Goal: Communication & Community: Answer question/provide support

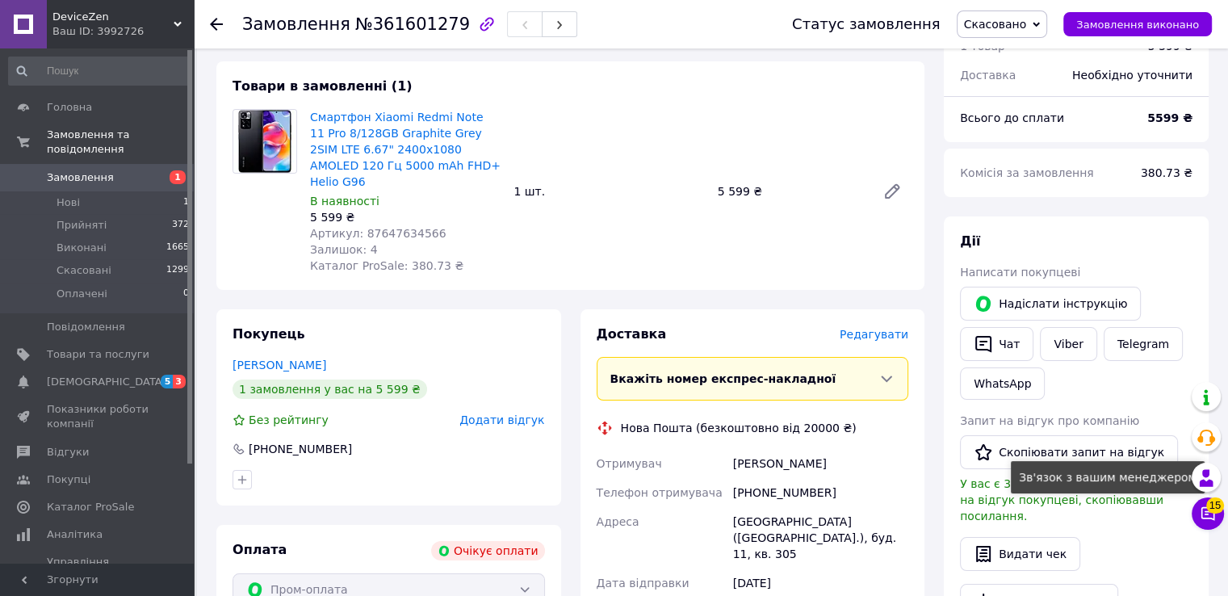
scroll to position [78, 0]
click at [1211, 516] on icon at bounding box center [1208, 513] width 16 height 16
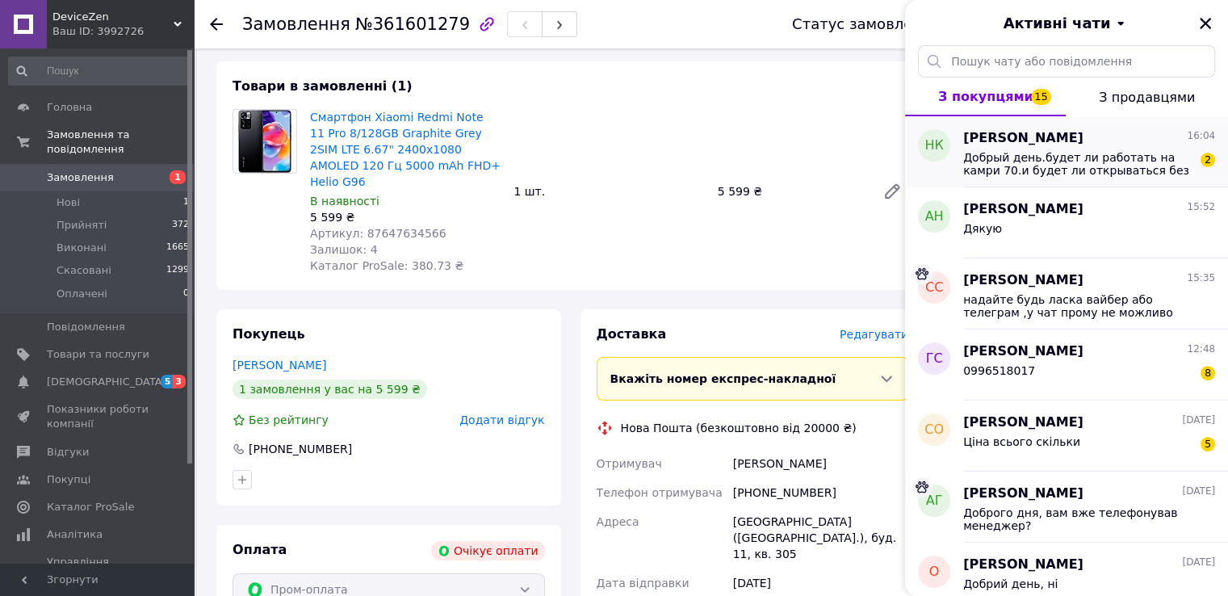
click at [1065, 166] on span "Добрый день.будет ли работать на камри 70.и будет ли открываться без нажатия кн…" at bounding box center [1077, 164] width 229 height 26
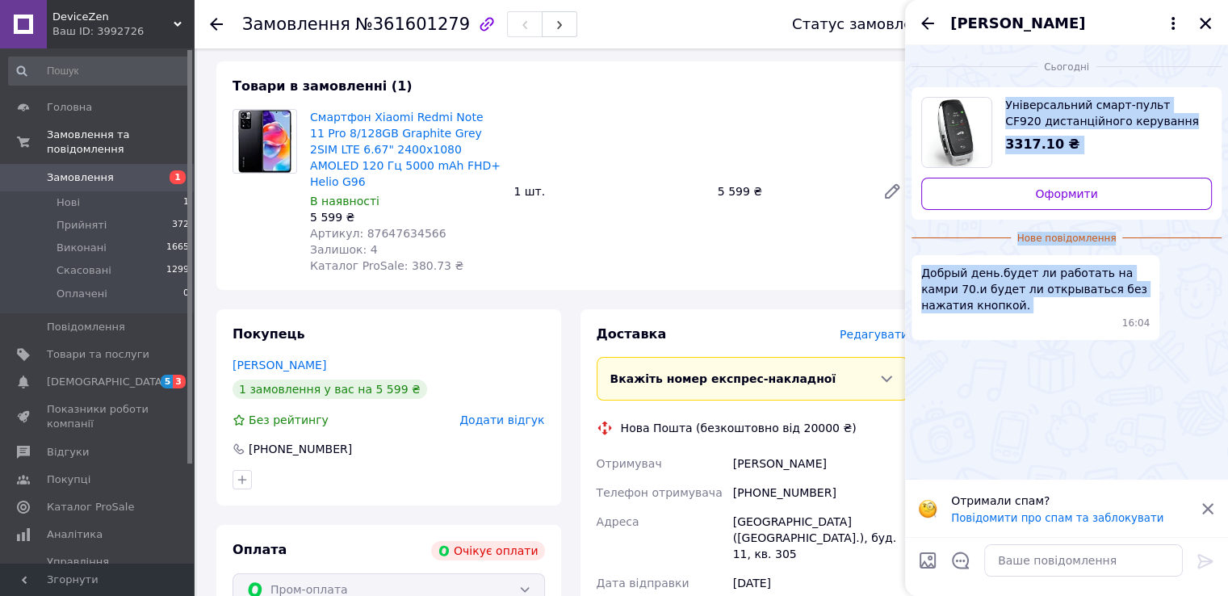
drag, startPoint x: 1005, startPoint y: 77, endPoint x: 1025, endPoint y: 316, distance: 239.9
click at [1030, 325] on div "Сьогодні Універсальний смарт-пульт CF920 дистанційного керування автомобілем з …" at bounding box center [1066, 195] width 323 height 301
copy ul "Універсальний смарт-пульт CF920 дистанційного керування автомобілем з дисплеєм …"
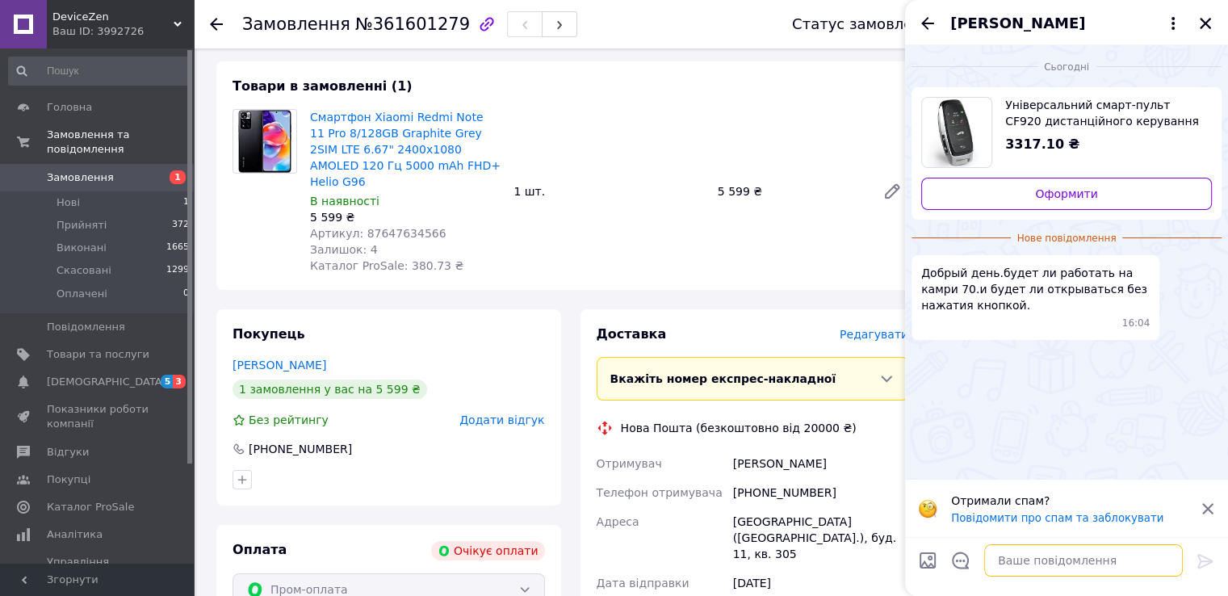
click at [1032, 561] on textarea at bounding box center [1083, 560] width 199 height 32
type textarea "Доброго дня"
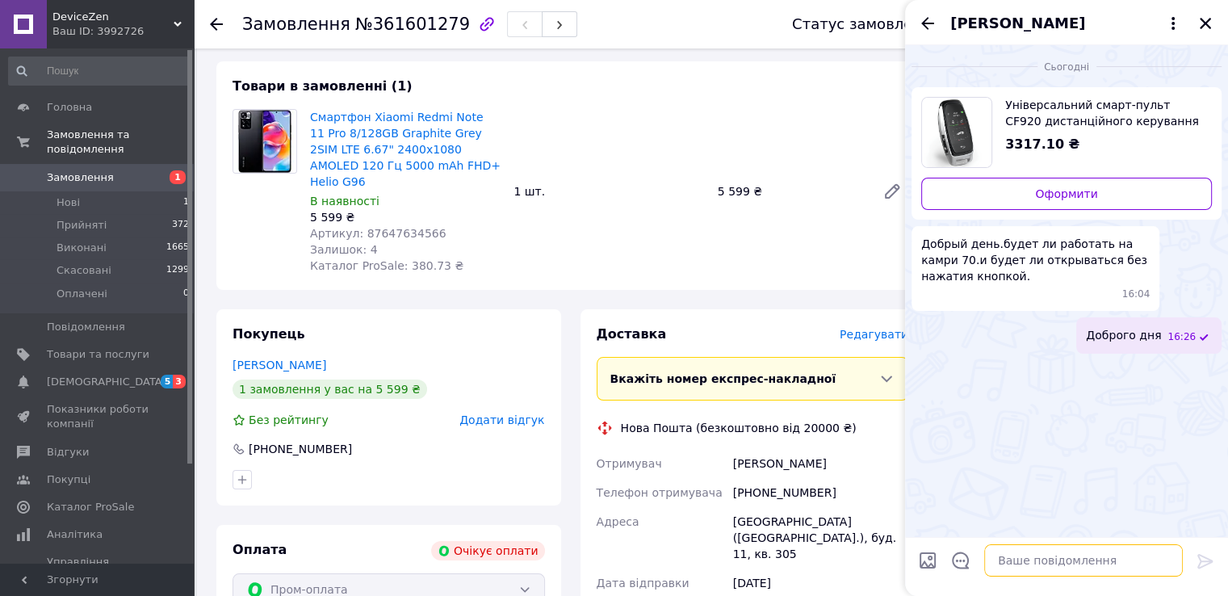
paste textarea "✅ Висновок так, CF920 може працювати на Camry 70, особливо якщо вона вже має фу…"
type textarea "✅ Висновок так, CF920 може працювати на Camry 70, особливо якщо вона вже має фу…"
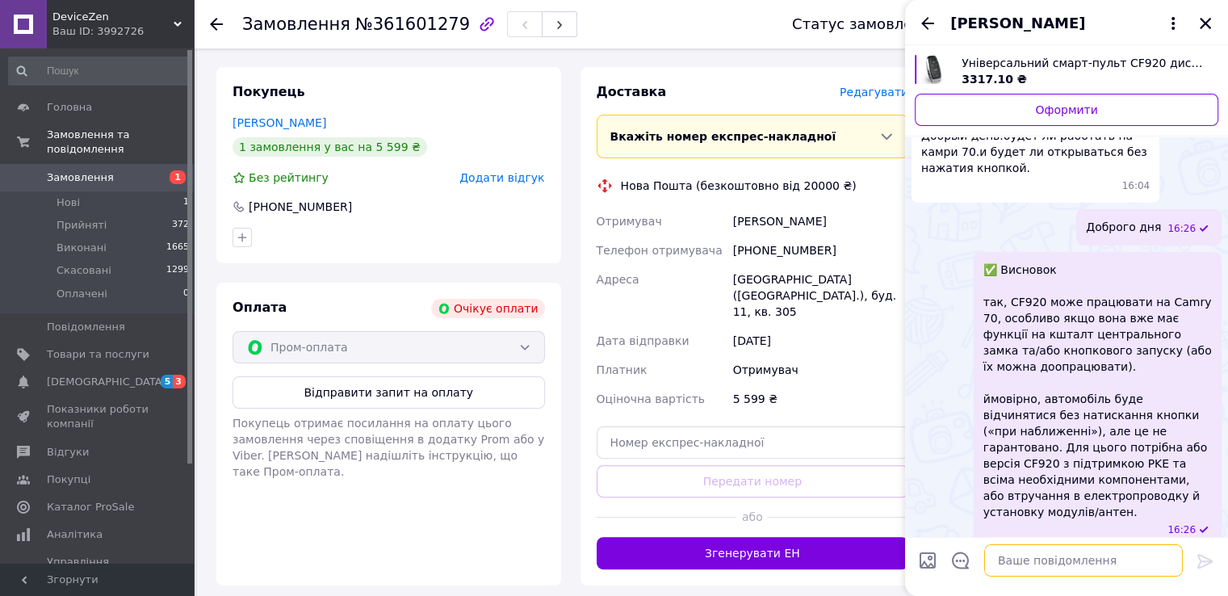
scroll to position [401, 0]
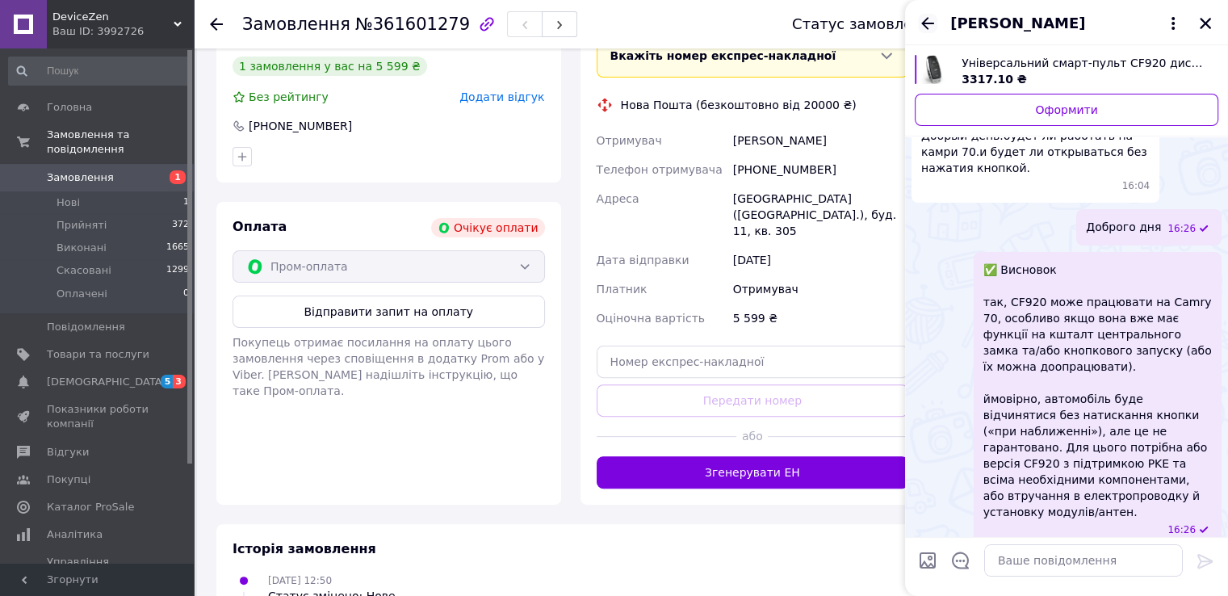
click at [928, 16] on icon "Назад" at bounding box center [927, 23] width 19 height 19
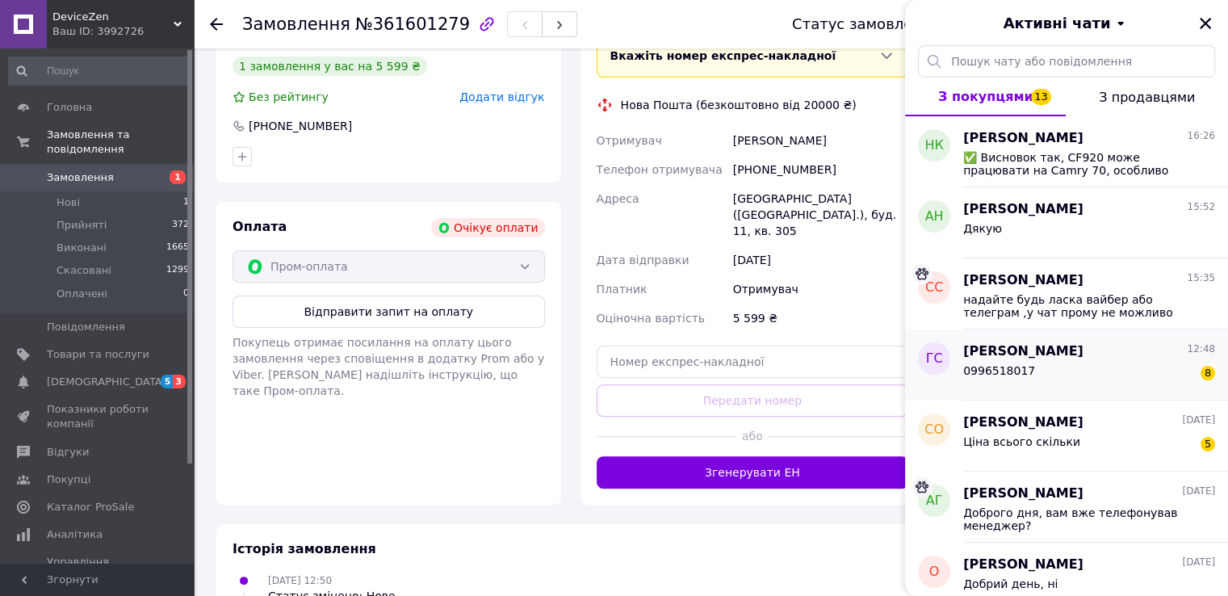
click at [1056, 369] on div "0996518017 8" at bounding box center [1089, 374] width 252 height 26
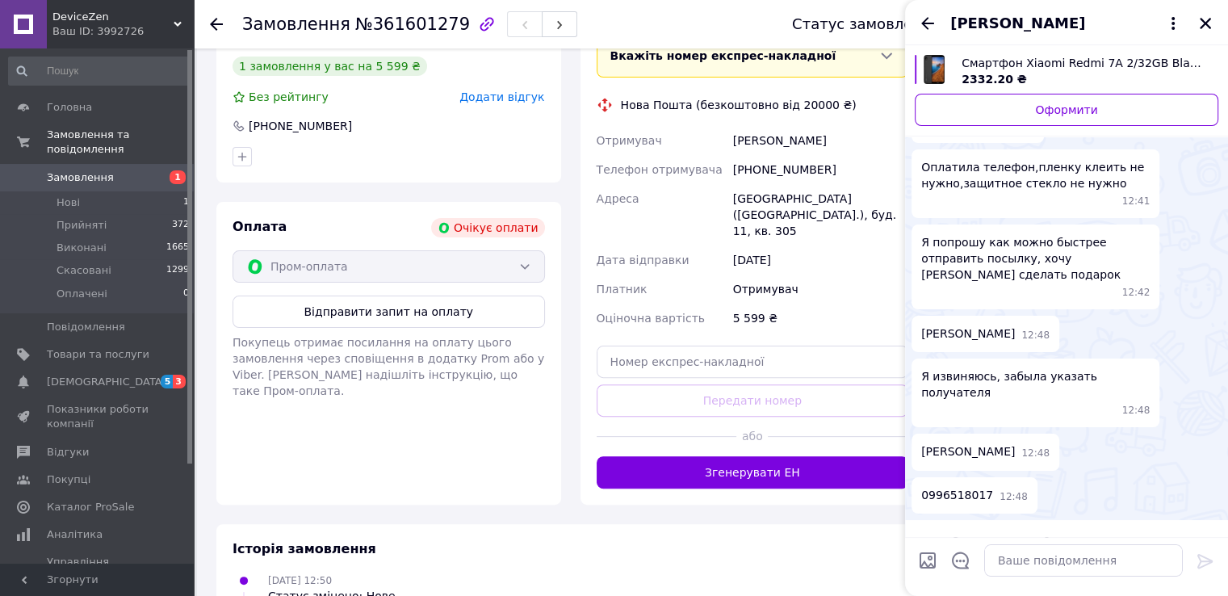
scroll to position [117, 0]
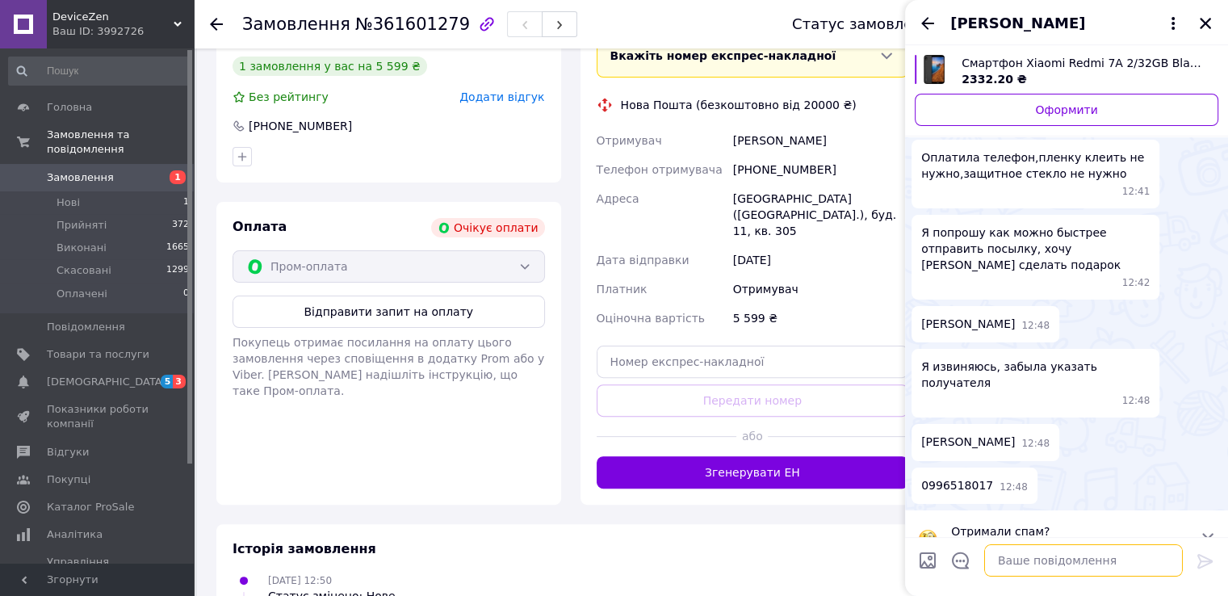
click at [1037, 563] on textarea at bounding box center [1083, 560] width 199 height 32
type textarea "Доброго дня, вам вже телефонував менеджер?"
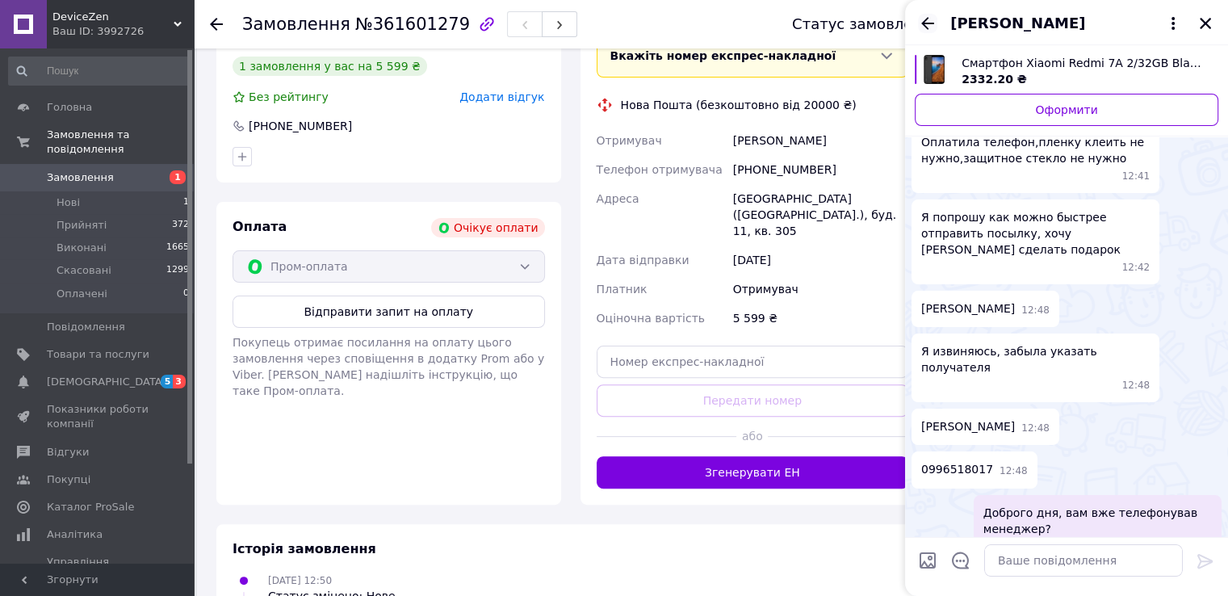
click at [921, 28] on icon "Назад" at bounding box center [927, 23] width 19 height 19
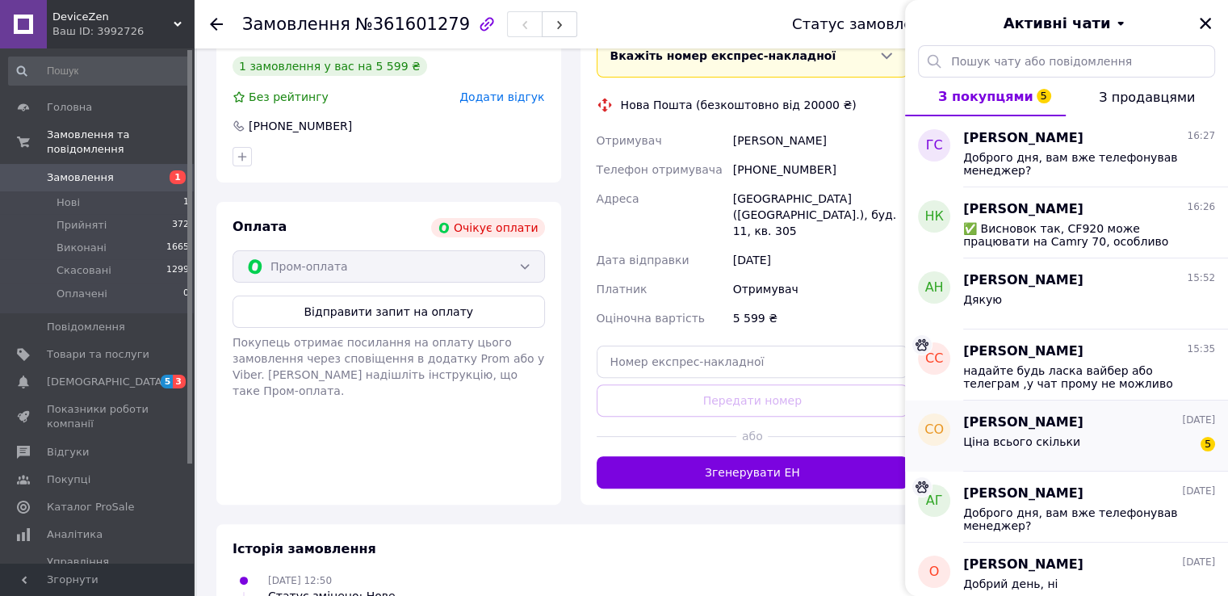
click at [1021, 426] on span "[PERSON_NAME]" at bounding box center [1023, 422] width 120 height 19
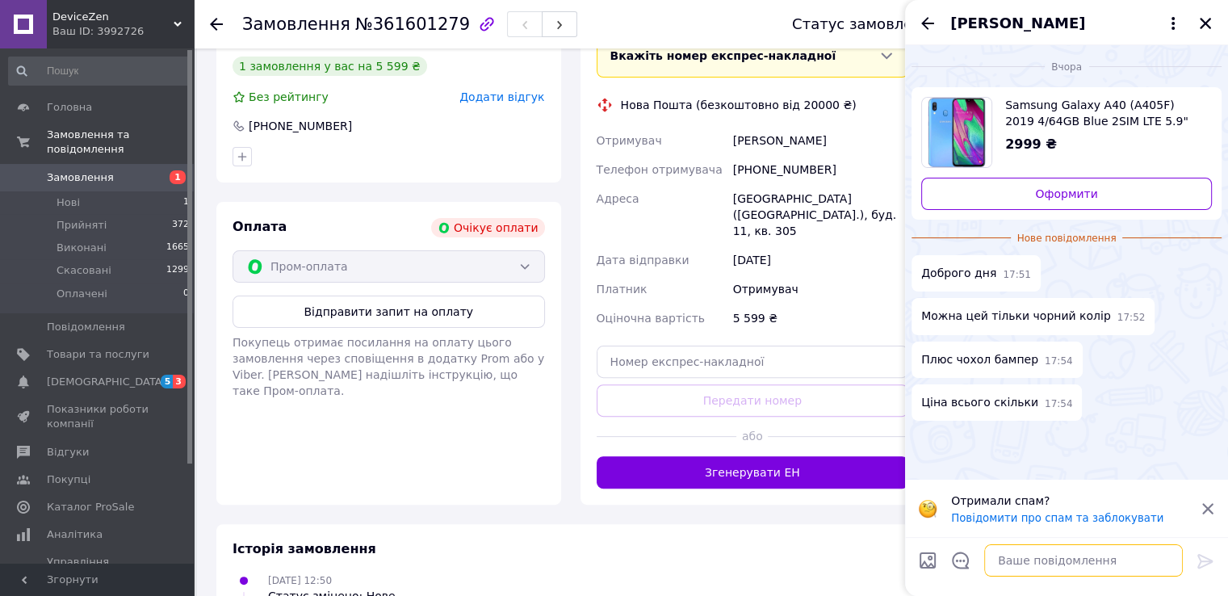
click at [1024, 553] on textarea at bounding box center [1083, 560] width 199 height 32
type textarea "Доброго дня, так"
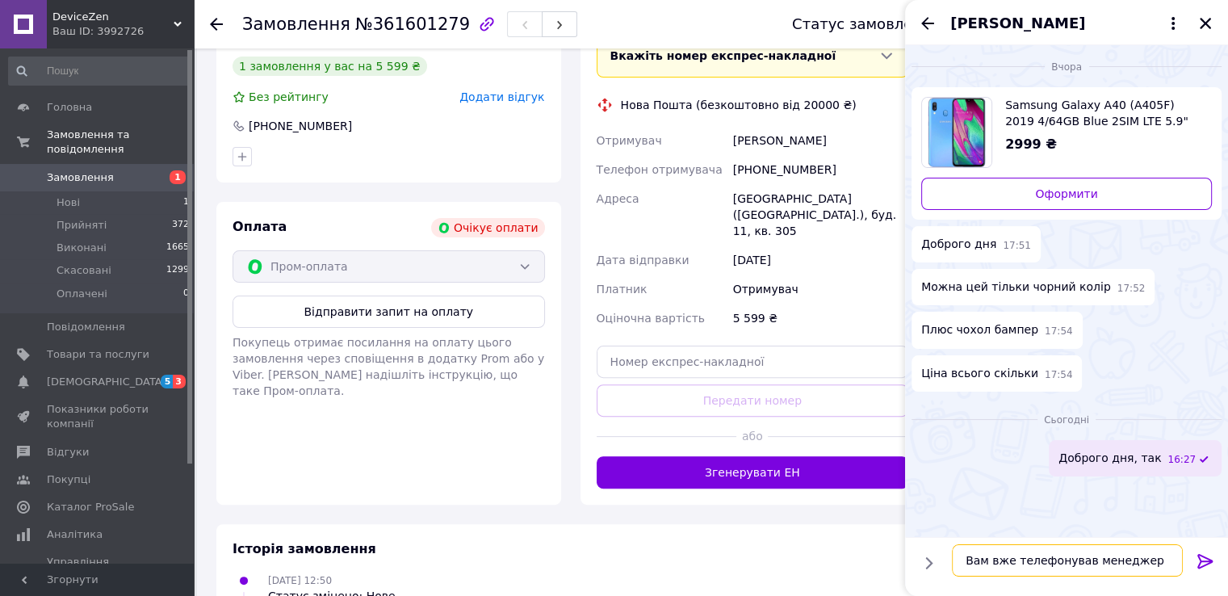
type textarea "Вам вже телефонував менеджер?"
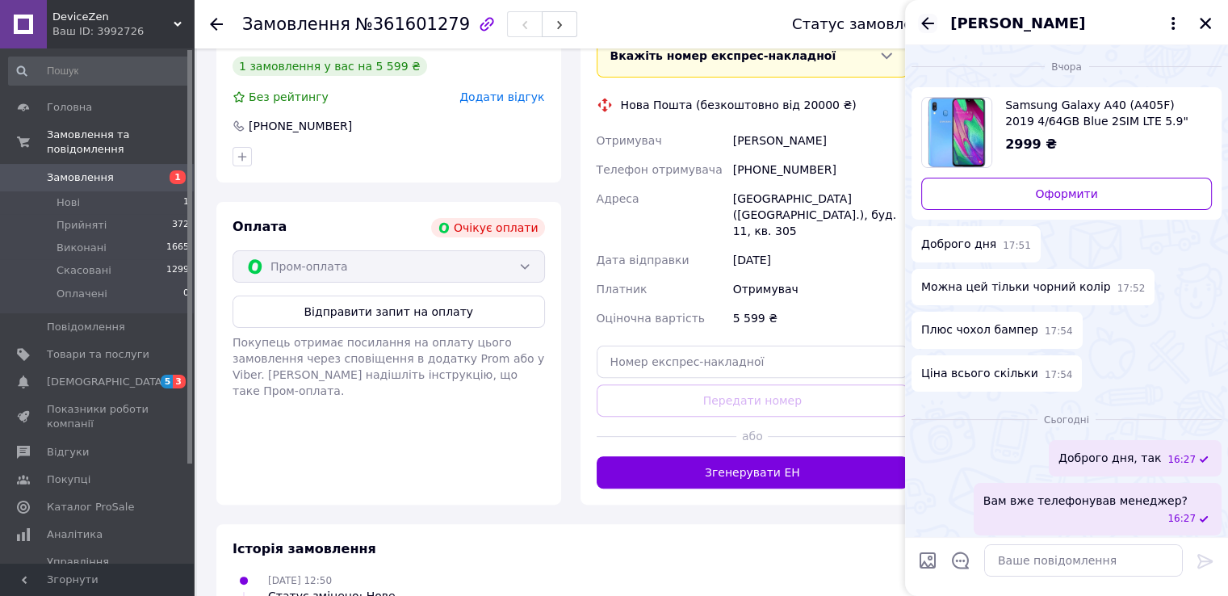
click at [933, 33] on icon "Назад" at bounding box center [927, 23] width 19 height 19
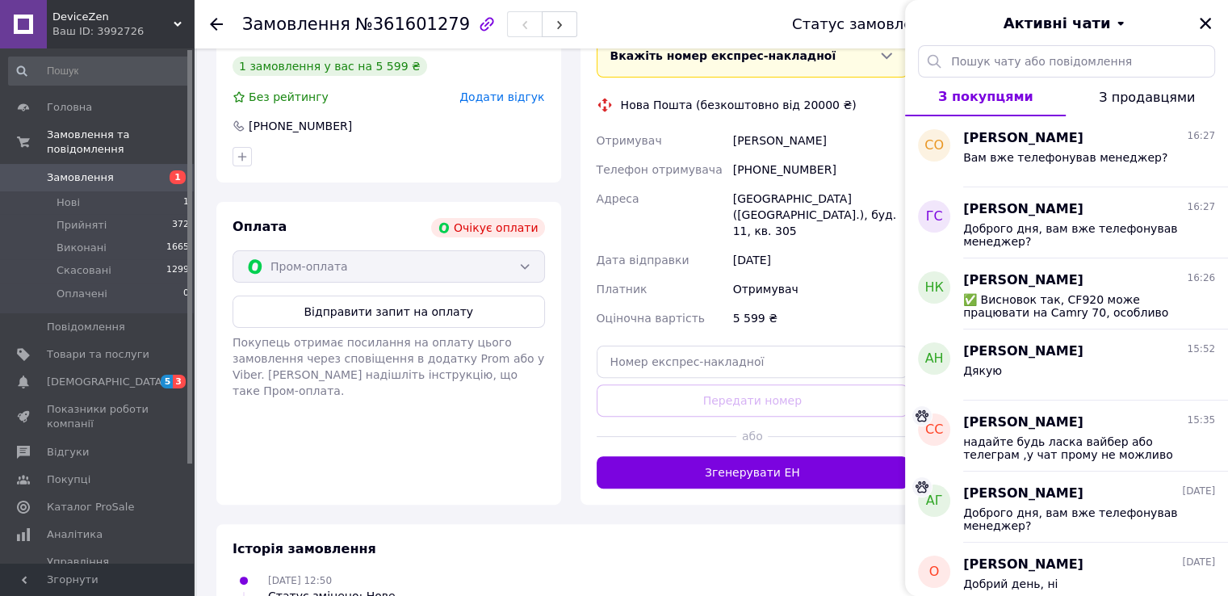
click at [690, 3] on div "Замовлення №361601279" at bounding box center [501, 24] width 518 height 48
click at [1195, 19] on div "Активні чати" at bounding box center [1066, 22] width 323 height 45
click at [1208, 23] on icon "Закрити" at bounding box center [1205, 23] width 15 height 15
